Goal: Information Seeking & Learning: Learn about a topic

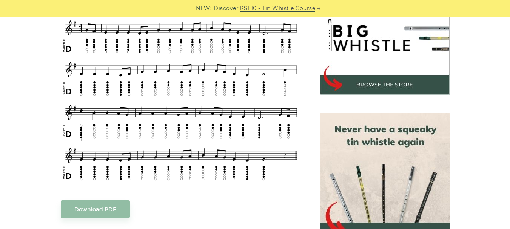
scroll to position [264, 0]
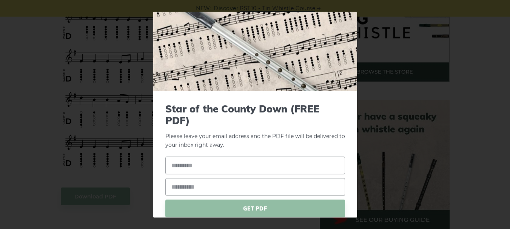
scroll to position [0, 0]
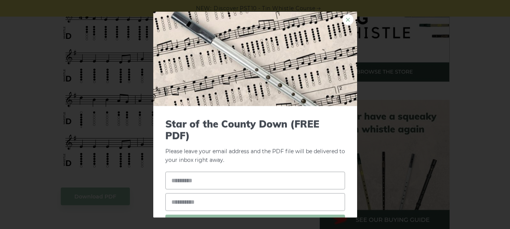
click at [342, 16] on link "×" at bounding box center [347, 19] width 11 height 11
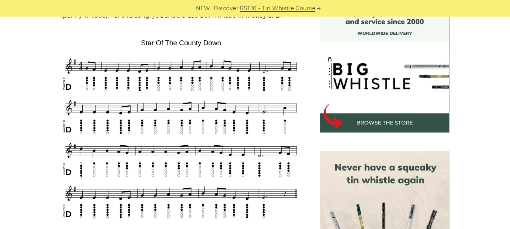
scroll to position [227, 0]
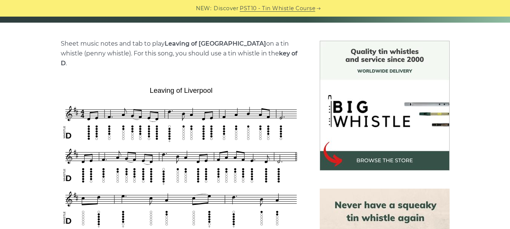
scroll to position [189, 0]
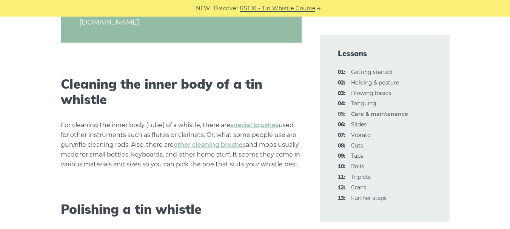
scroll to position [642, 0]
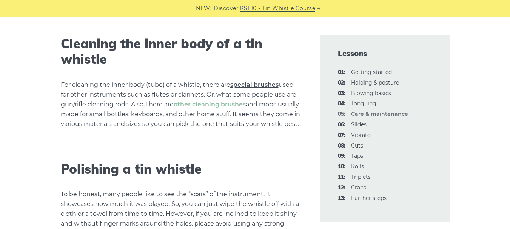
click at [267, 88] on link "special brushes" at bounding box center [254, 84] width 48 height 7
